Goal: Navigation & Orientation: Go to known website

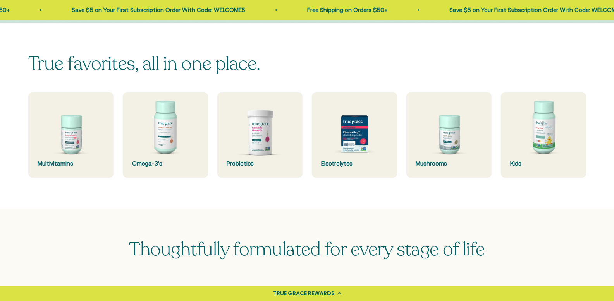
scroll to position [193, 0]
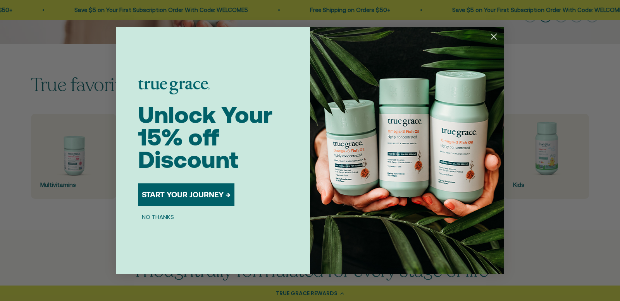
click at [491, 41] on circle "Close dialog" at bounding box center [493, 36] width 13 height 13
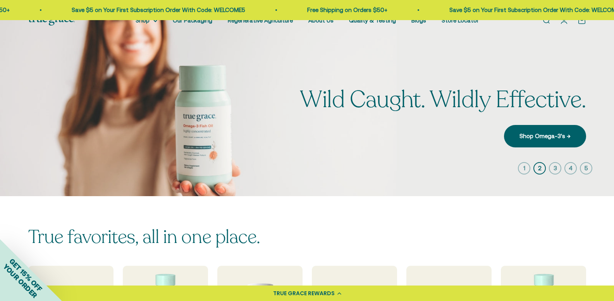
scroll to position [0, 0]
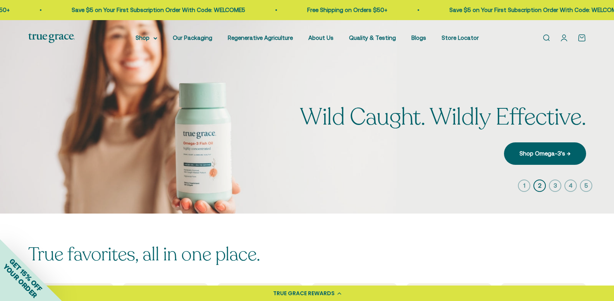
click at [46, 43] on div "Open navigation menu Open search Shop Multivitamins Women's Multivitamin Women'…" at bounding box center [307, 38] width 614 height 36
click at [46, 34] on img at bounding box center [51, 38] width 46 height 10
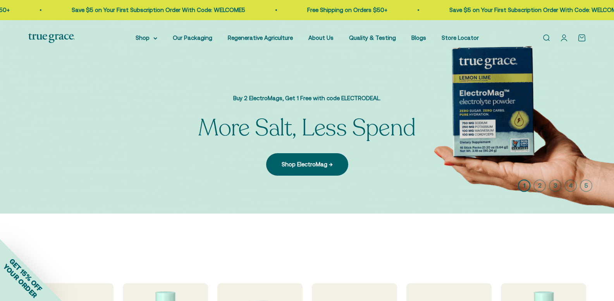
click at [53, 41] on img at bounding box center [51, 38] width 46 height 10
